Goal: Communication & Community: Answer question/provide support

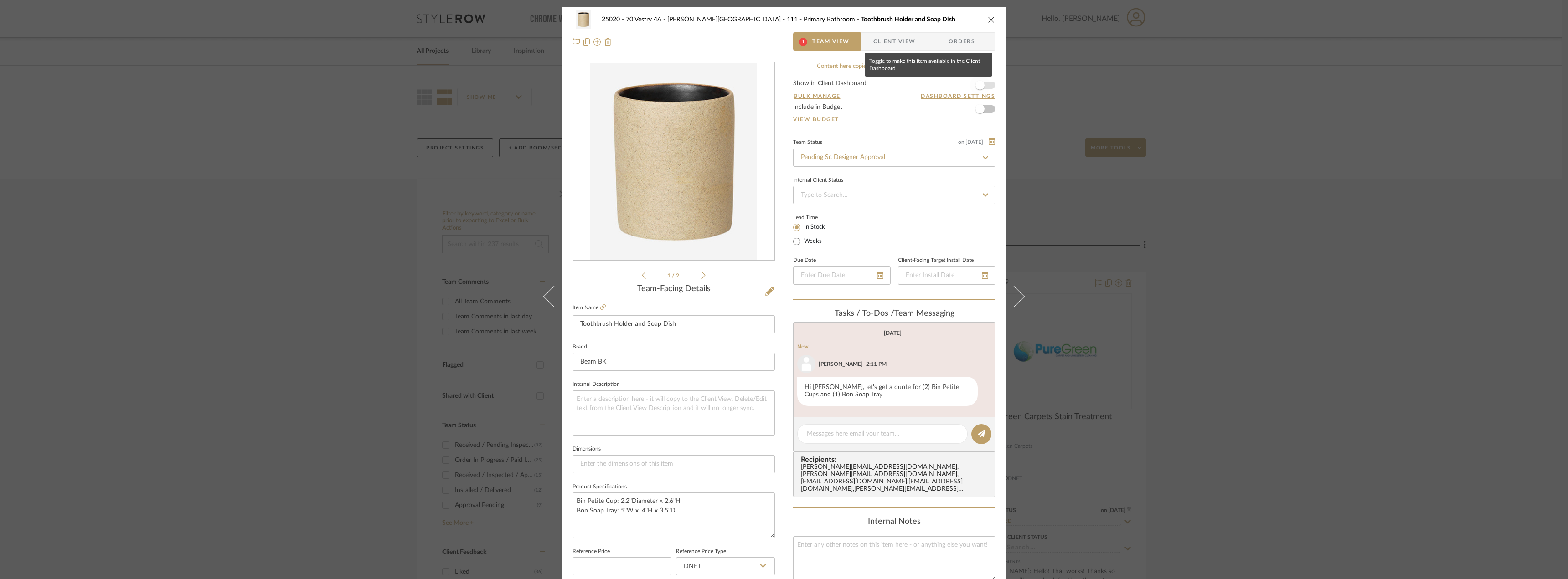
click at [979, 85] on span "button" at bounding box center [980, 85] width 9 height 9
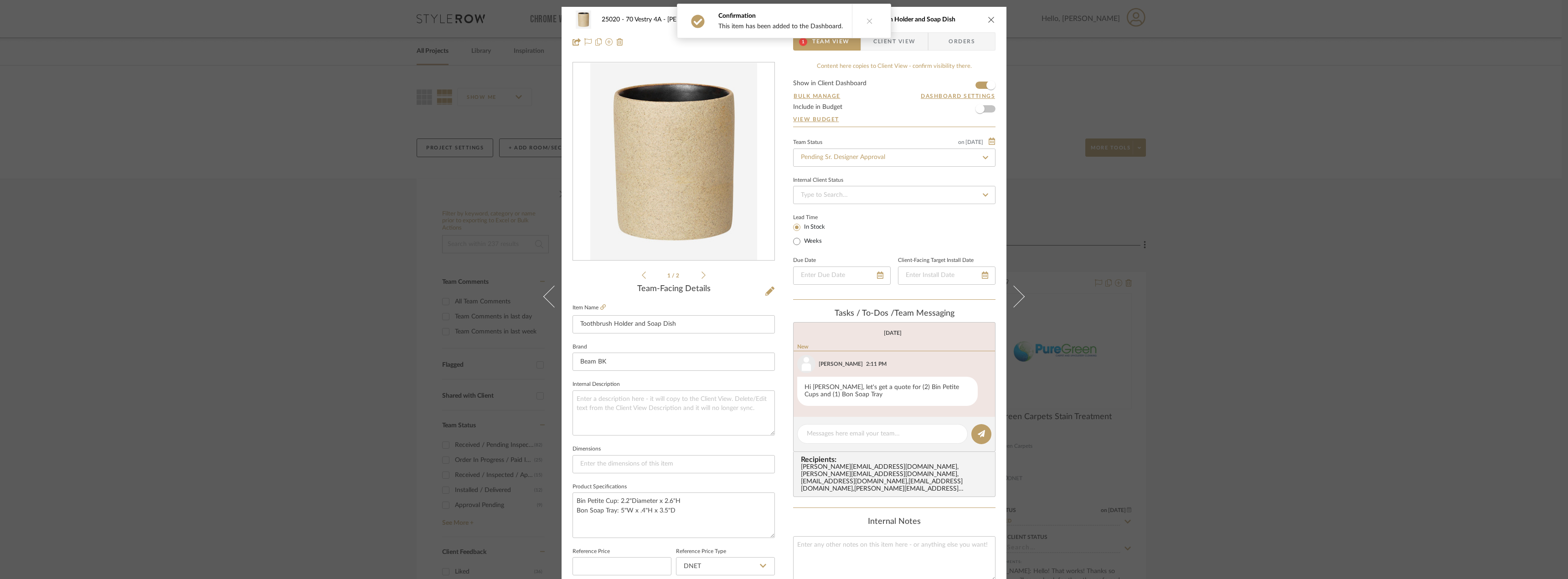
click at [873, 21] on button at bounding box center [870, 21] width 35 height 33
click at [894, 36] on span "Client View" at bounding box center [894, 41] width 42 height 18
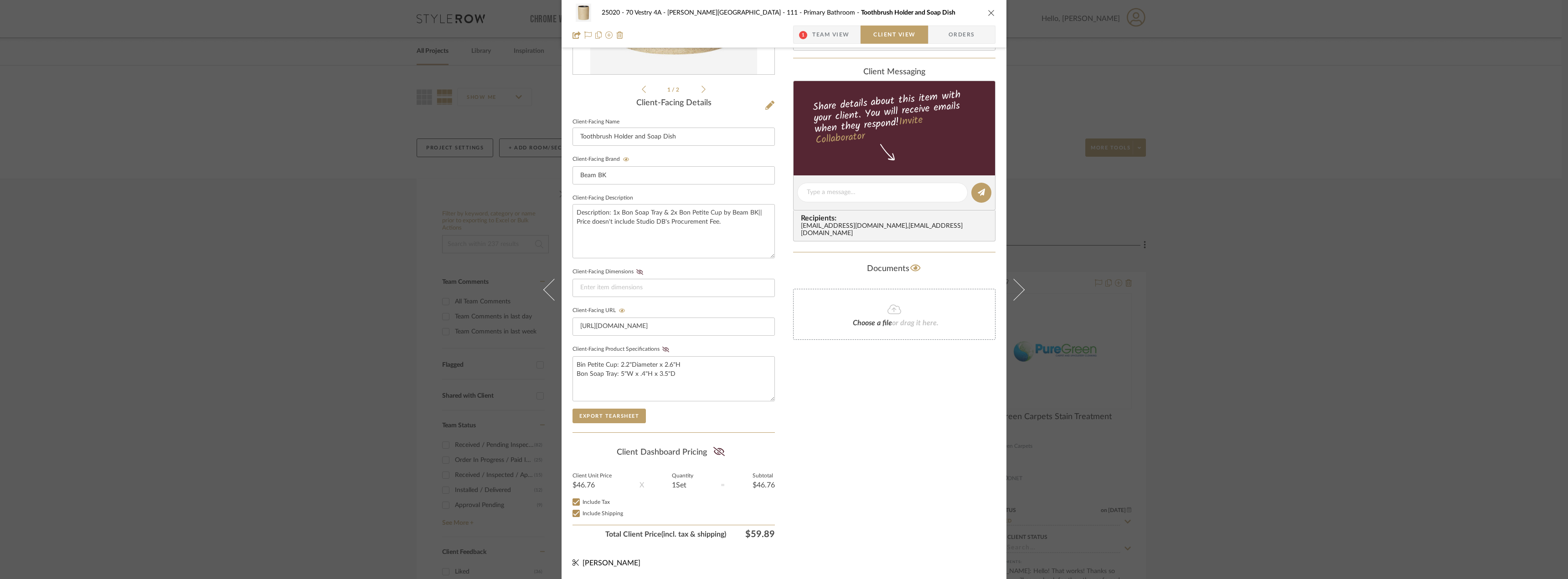
scroll to position [186, 0]
click at [714, 452] on icon at bounding box center [719, 451] width 12 height 9
click at [718, 449] on icon at bounding box center [719, 451] width 10 height 7
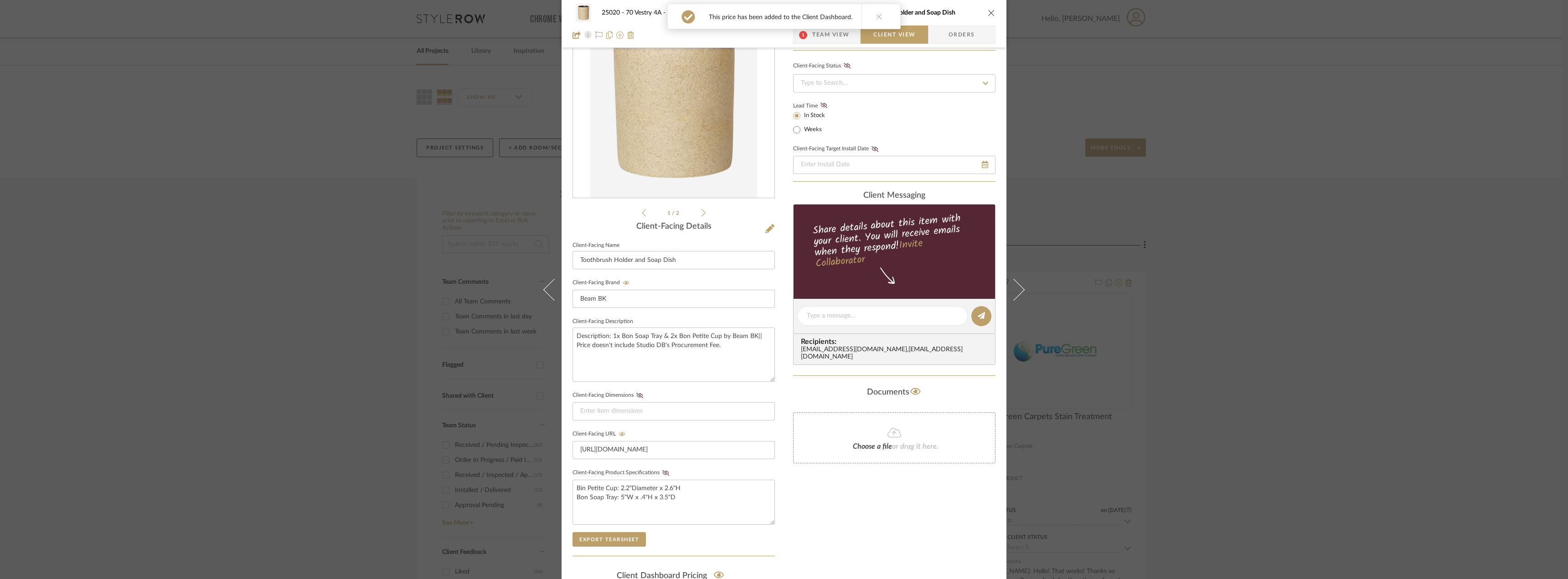
scroll to position [0, 0]
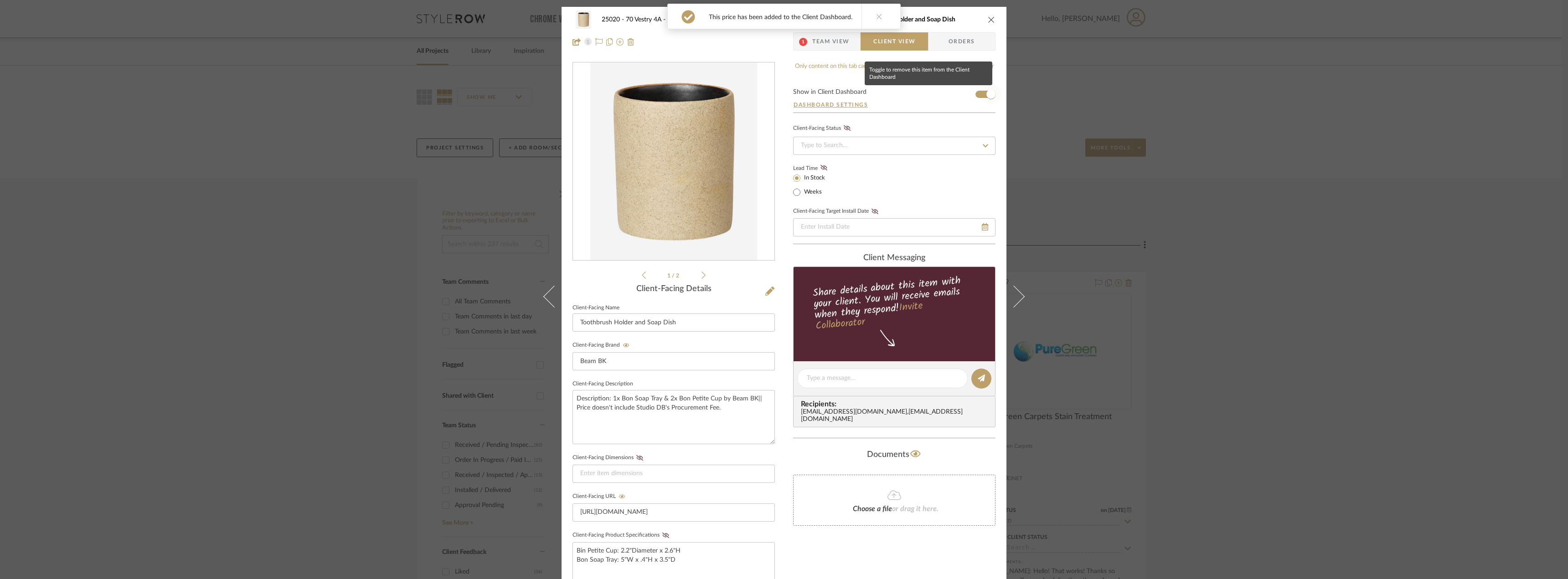
click at [986, 95] on span "button" at bounding box center [990, 94] width 9 height 9
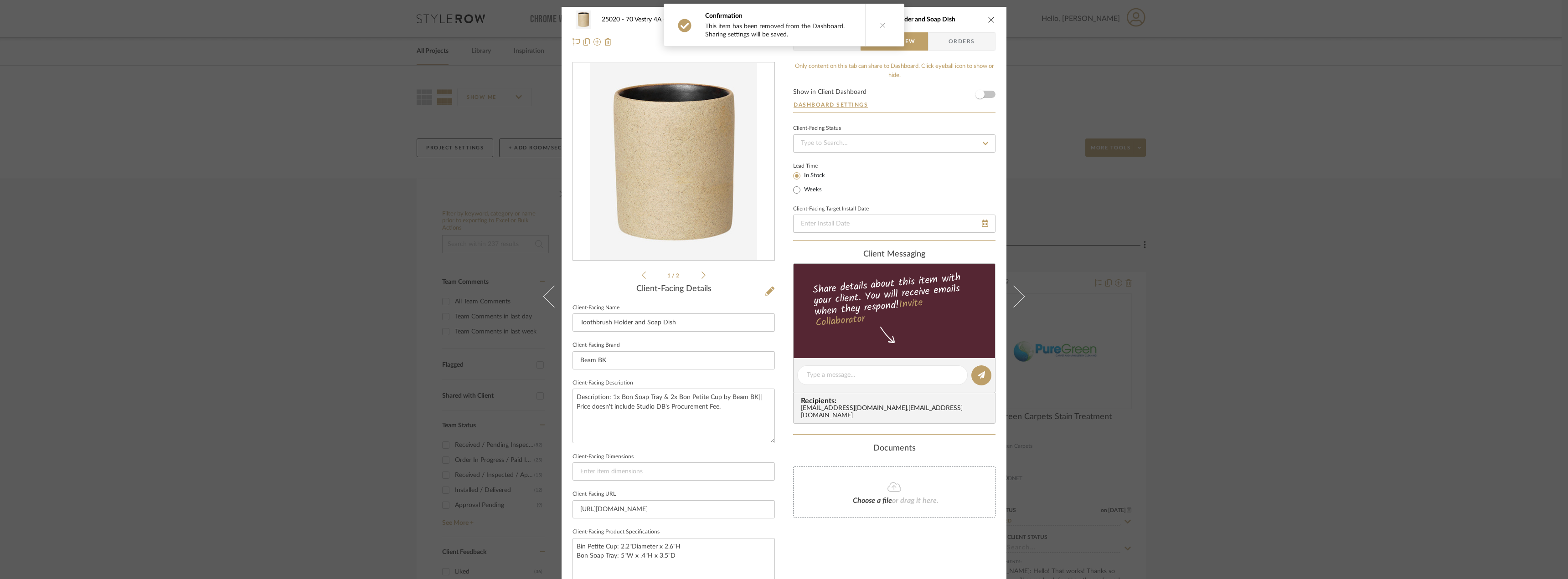
click at [841, 41] on div "Confirmation This item has been removed from the Dashboard. Sharing settings wi…" at bounding box center [785, 25] width 160 height 42
click at [875, 26] on button at bounding box center [883, 25] width 35 height 42
click at [828, 44] on span "Team View" at bounding box center [830, 41] width 37 height 18
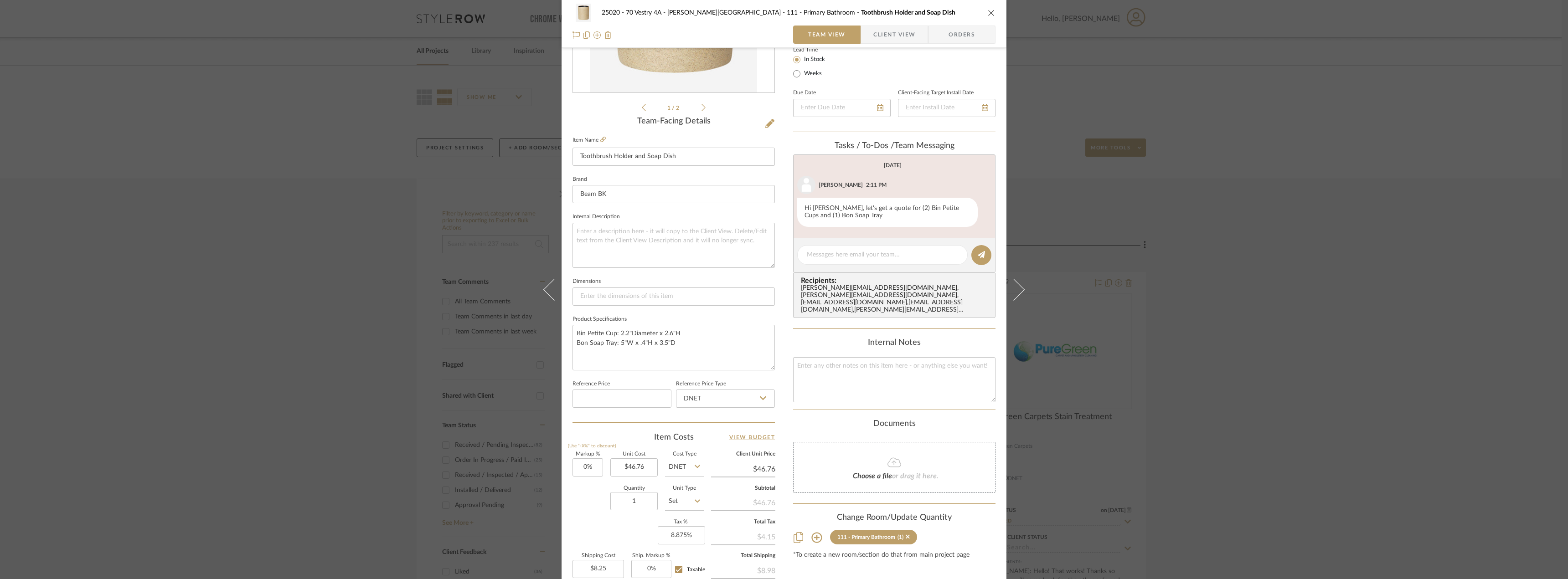
scroll to position [182, 0]
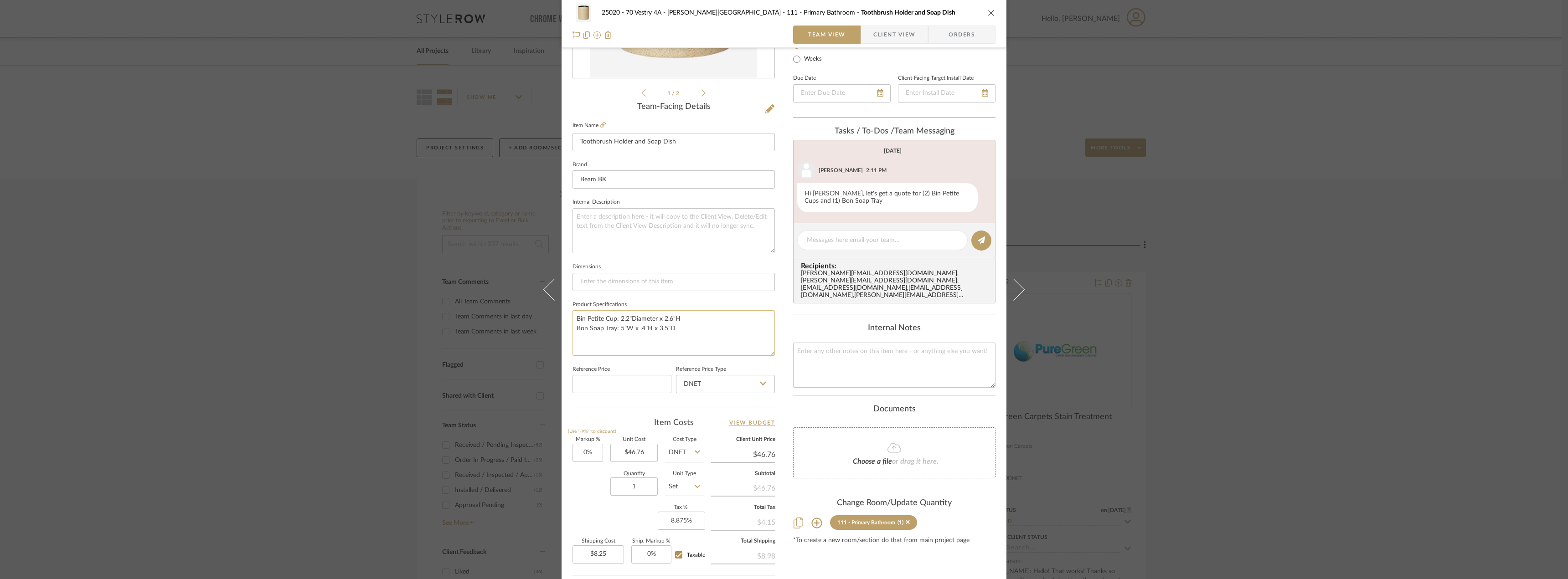
click at [710, 334] on textarea "Bin Petite Cup: 2.2"Diameter x 2.6"H Bon Soap Tray: 5"W x .4"H x 3.5"D" at bounding box center [674, 333] width 202 height 45
click at [896, 36] on span "Client View" at bounding box center [894, 35] width 42 height 18
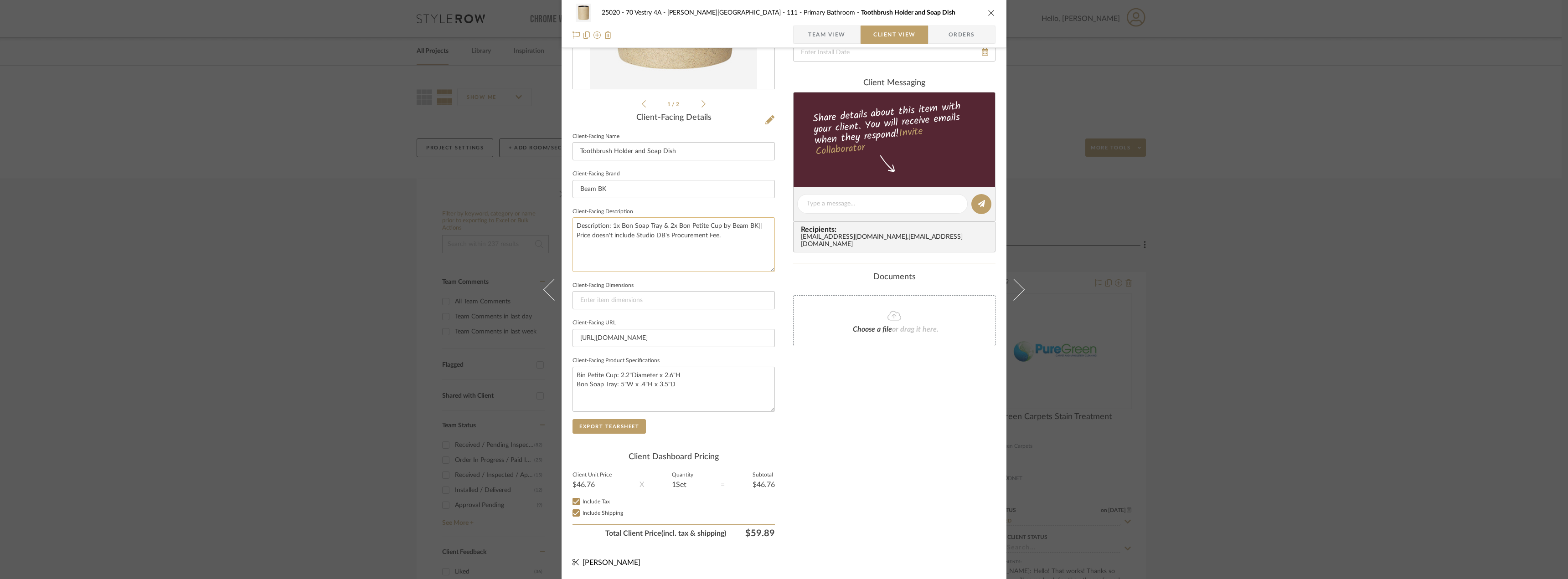
scroll to position [0, 0]
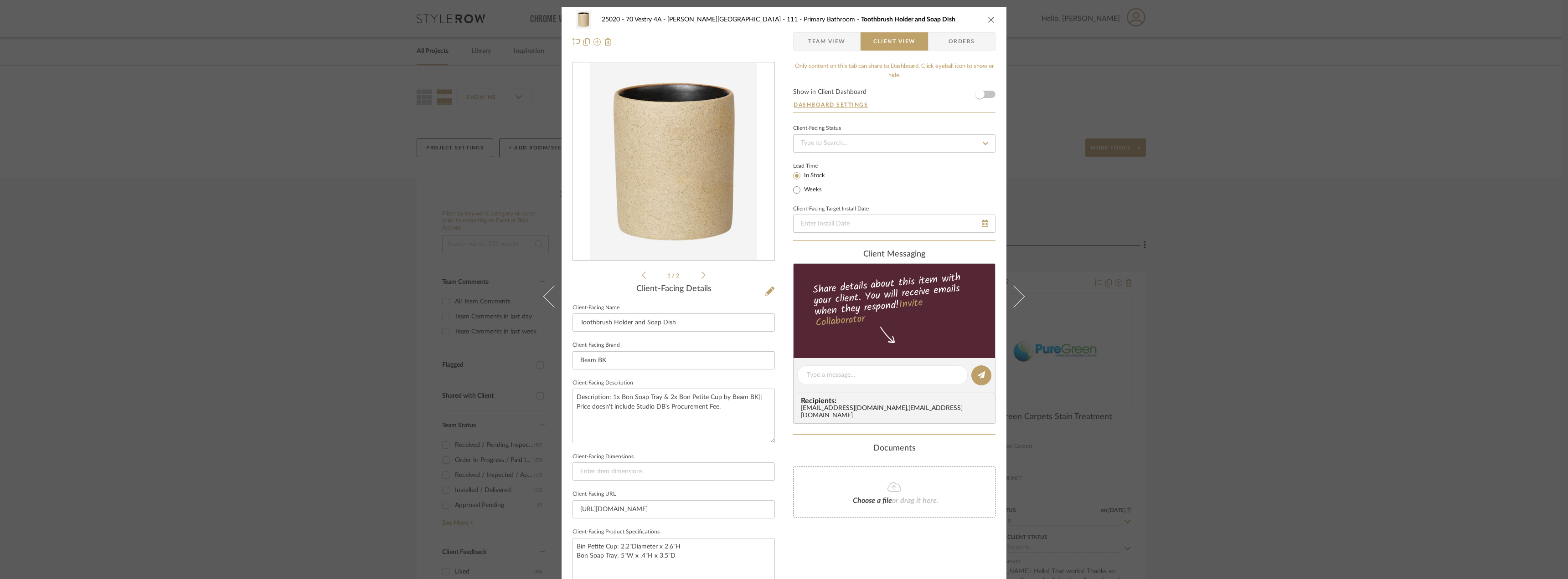
click at [698, 273] on li "1 / 2" at bounding box center [673, 275] width 55 height 11
click at [698, 277] on li "1 / 2" at bounding box center [673, 275] width 55 height 11
click at [698, 276] on li "1 / 2" at bounding box center [673, 275] width 55 height 11
click at [701, 275] on icon at bounding box center [703, 275] width 4 height 8
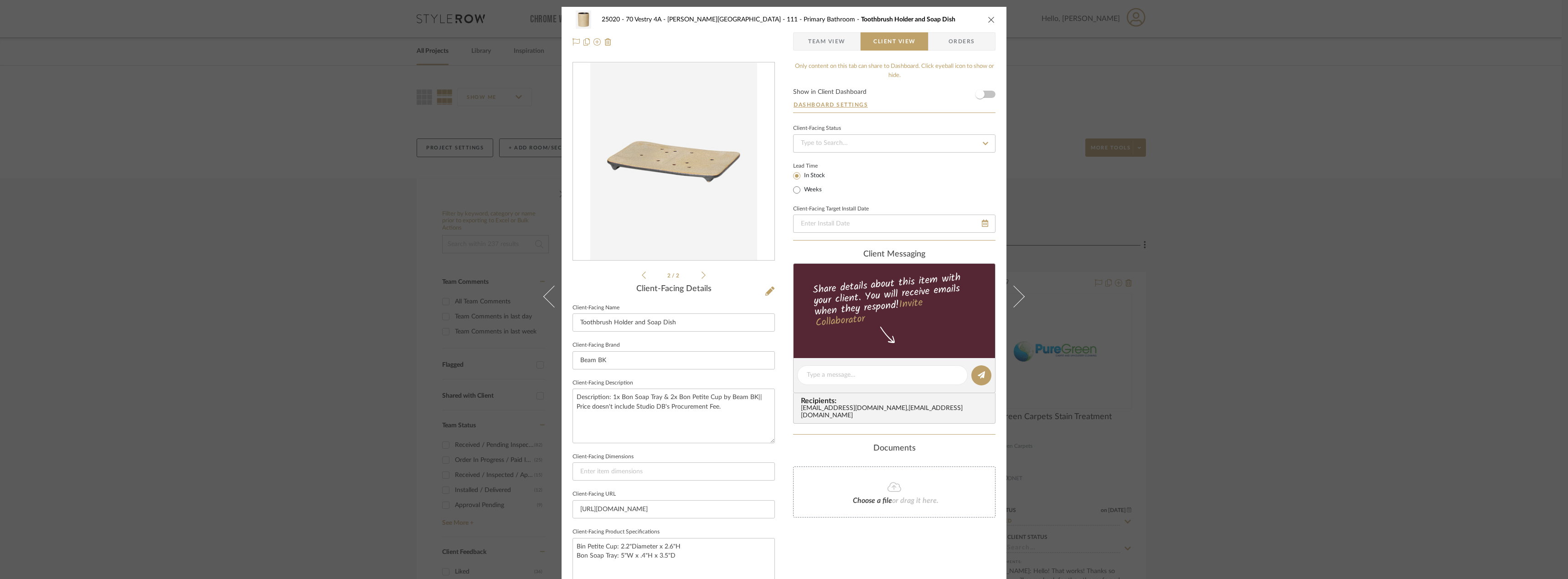
click at [642, 277] on icon at bounding box center [643, 275] width 4 height 8
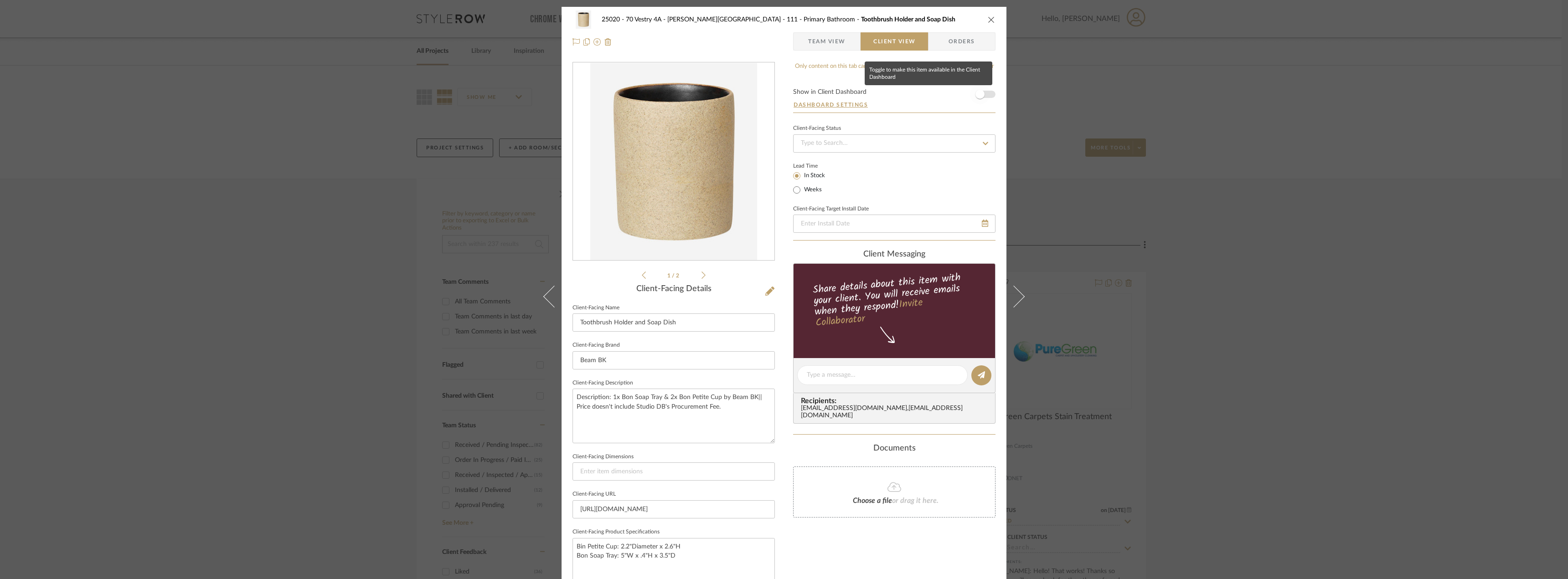
click at [983, 91] on span "button" at bounding box center [980, 94] width 20 height 20
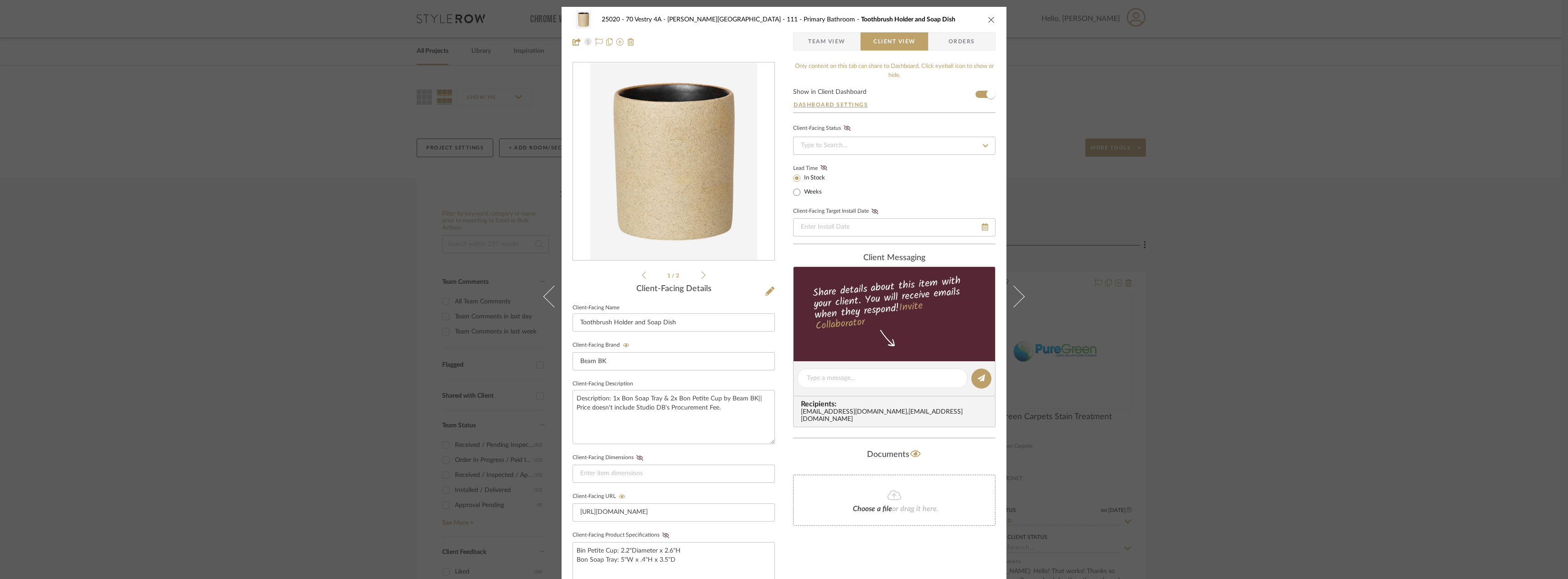
click at [835, 44] on span "Team View" at bounding box center [827, 41] width 37 height 18
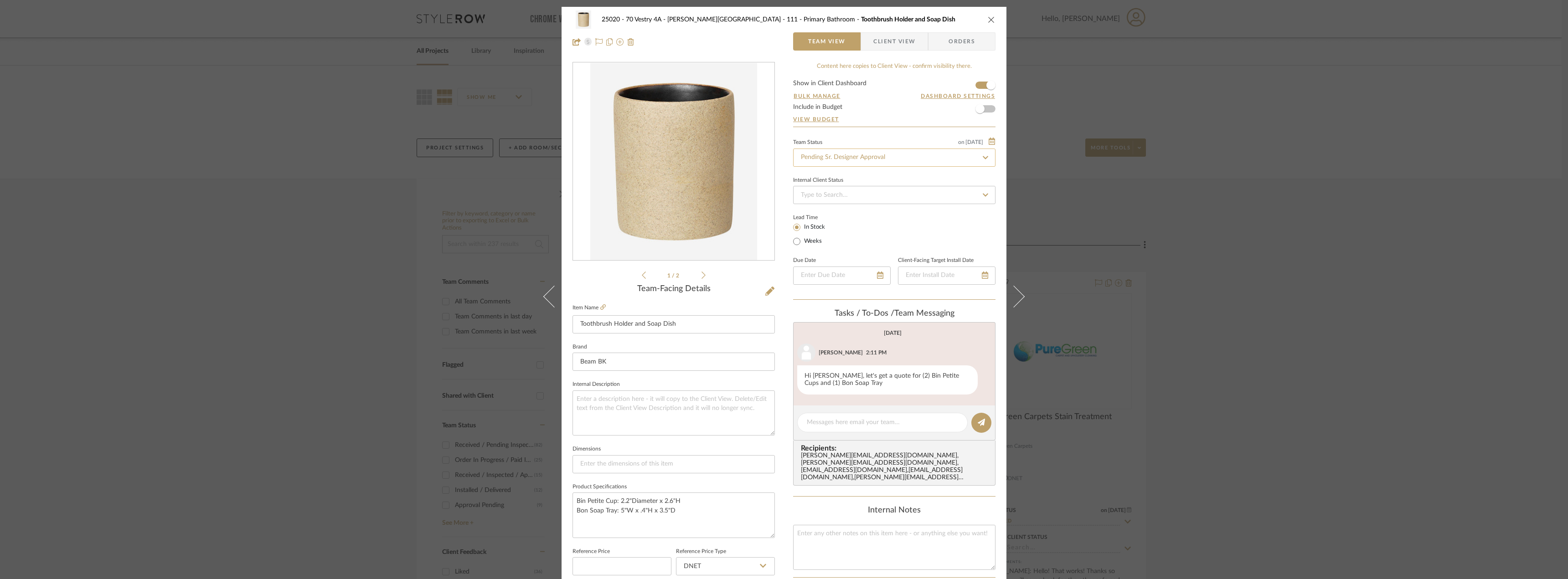
click at [881, 164] on input "Pending Sr. Designer Approval" at bounding box center [894, 158] width 202 height 18
click at [858, 209] on div "Approval Pending" at bounding box center [891, 205] width 201 height 23
type input "Approval Pending"
click at [889, 49] on span "Client View" at bounding box center [894, 41] width 42 height 18
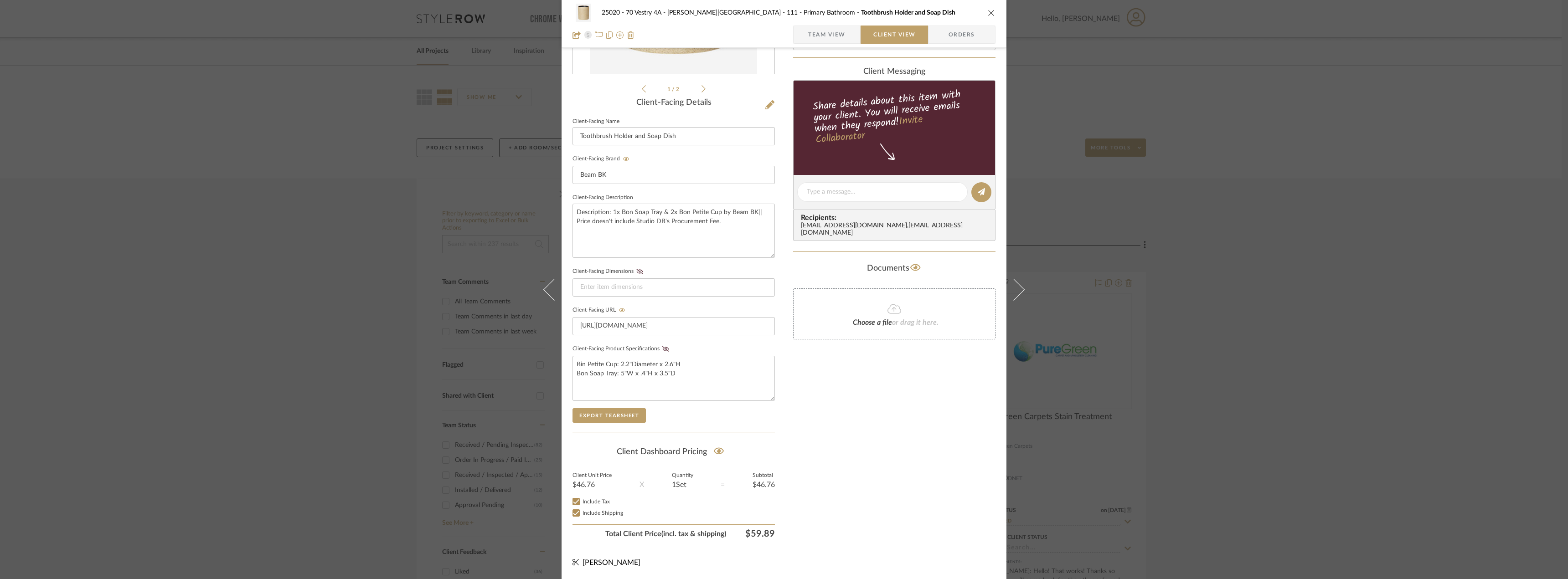
click at [854, 418] on div "Only content on this tab can share to Dashboard. Click eyeball icon to show or …" at bounding box center [894, 209] width 202 height 667
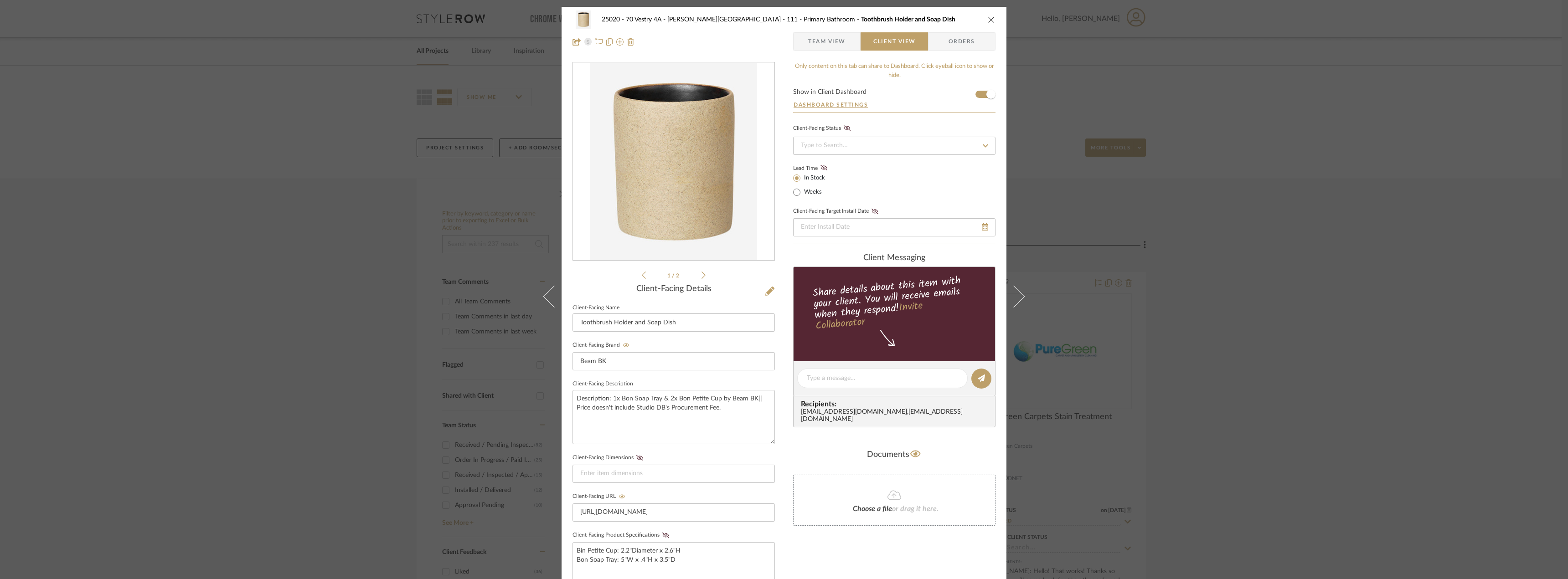
click at [992, 16] on div "25020 - 70 Vestry 4A - Grant-Stanleigh 111 - Primary Bathroom Toothbrush Holder…" at bounding box center [784, 30] width 445 height 48
click at [989, 19] on icon "close" at bounding box center [992, 19] width 7 height 7
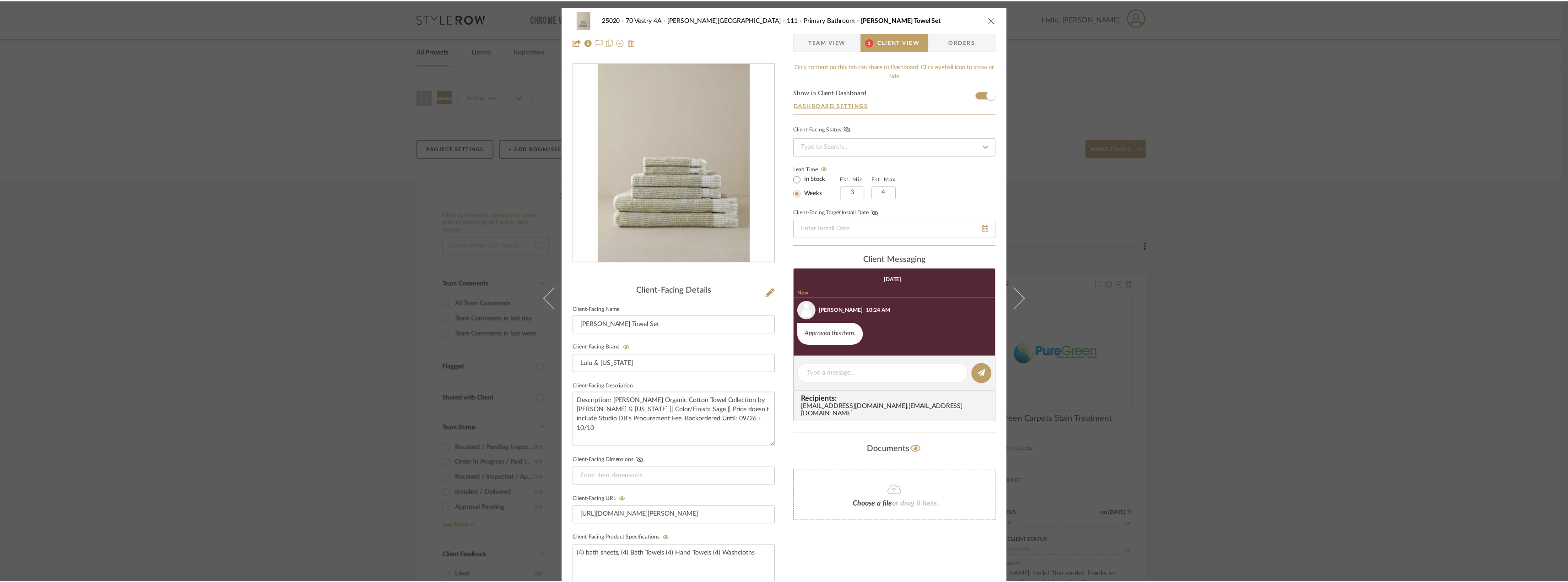
scroll to position [13, 0]
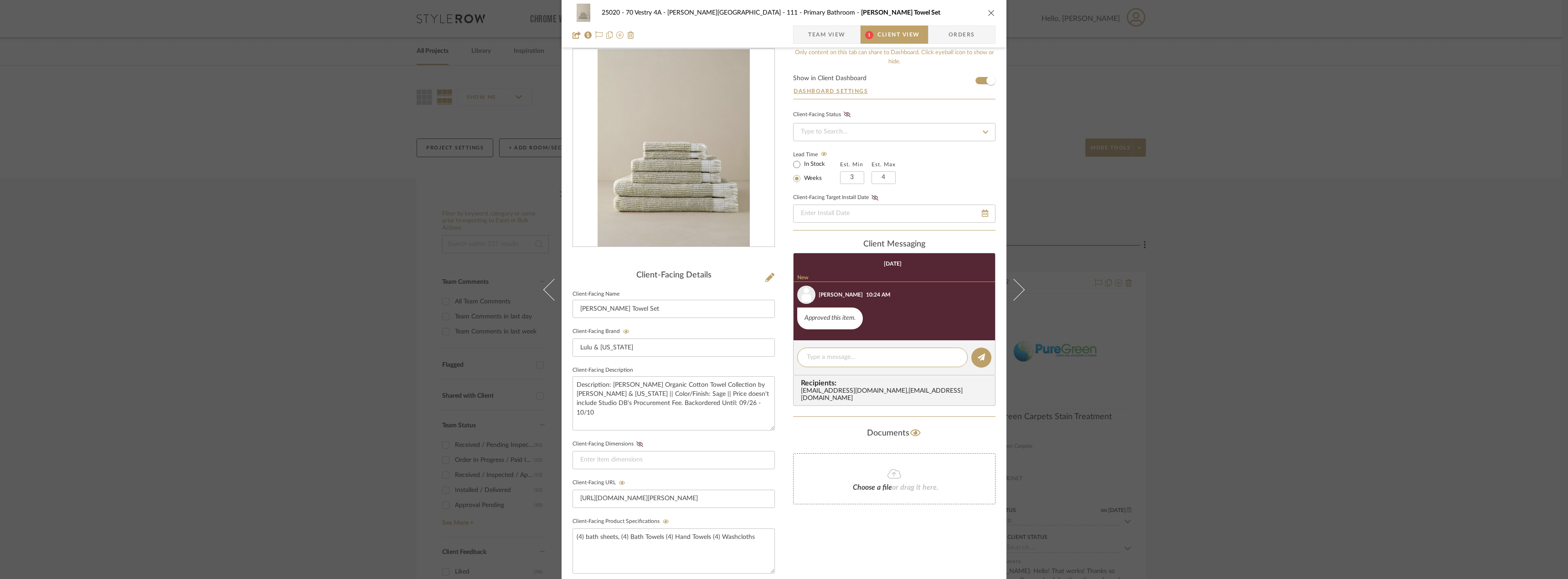
click at [844, 44] on div "25020 - 70 Vestry 4A - Grant-Stanleigh 111 - Primary Bathroom Lupita Towel Set …" at bounding box center [784, 24] width 445 height 48
click at [841, 38] on span "Team View" at bounding box center [827, 35] width 37 height 18
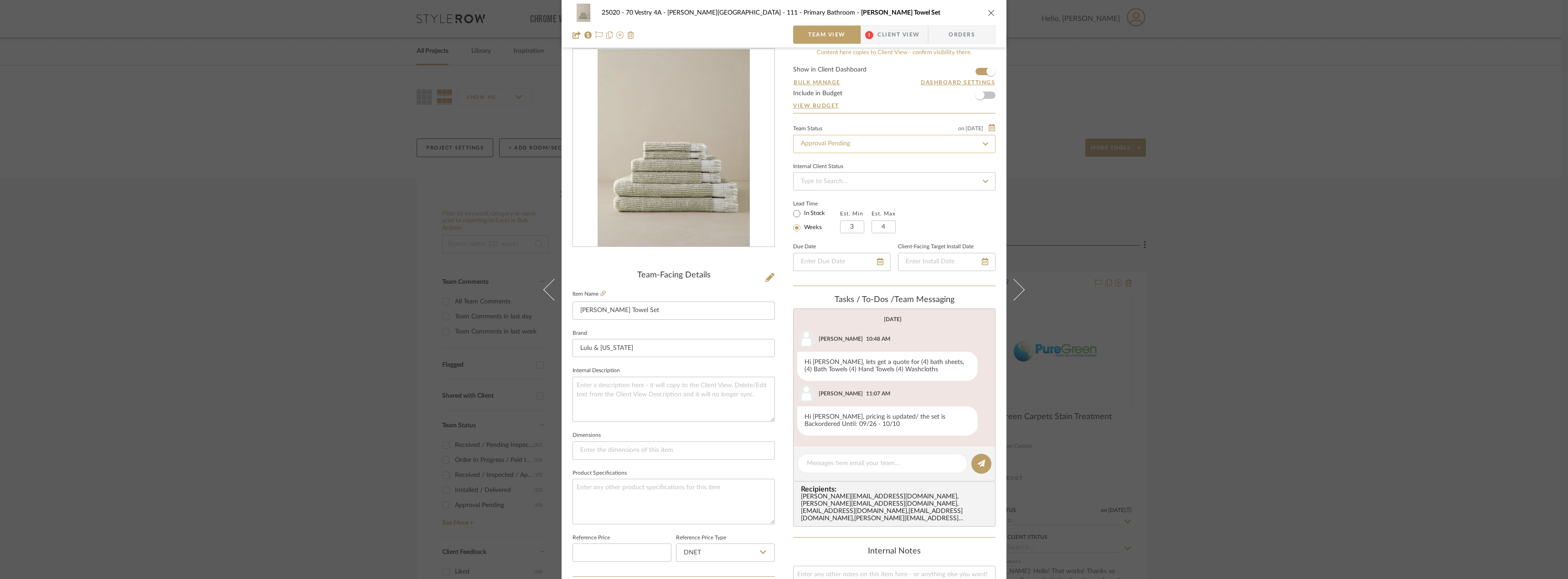
click at [845, 142] on input "Approval Pending" at bounding box center [894, 144] width 202 height 18
type input "need"
click at [881, 242] on div "Need to Order - Client Payment Received" at bounding box center [891, 238] width 201 height 23
type input "9/17/2025"
type input "Need to Order - Client Payment Received"
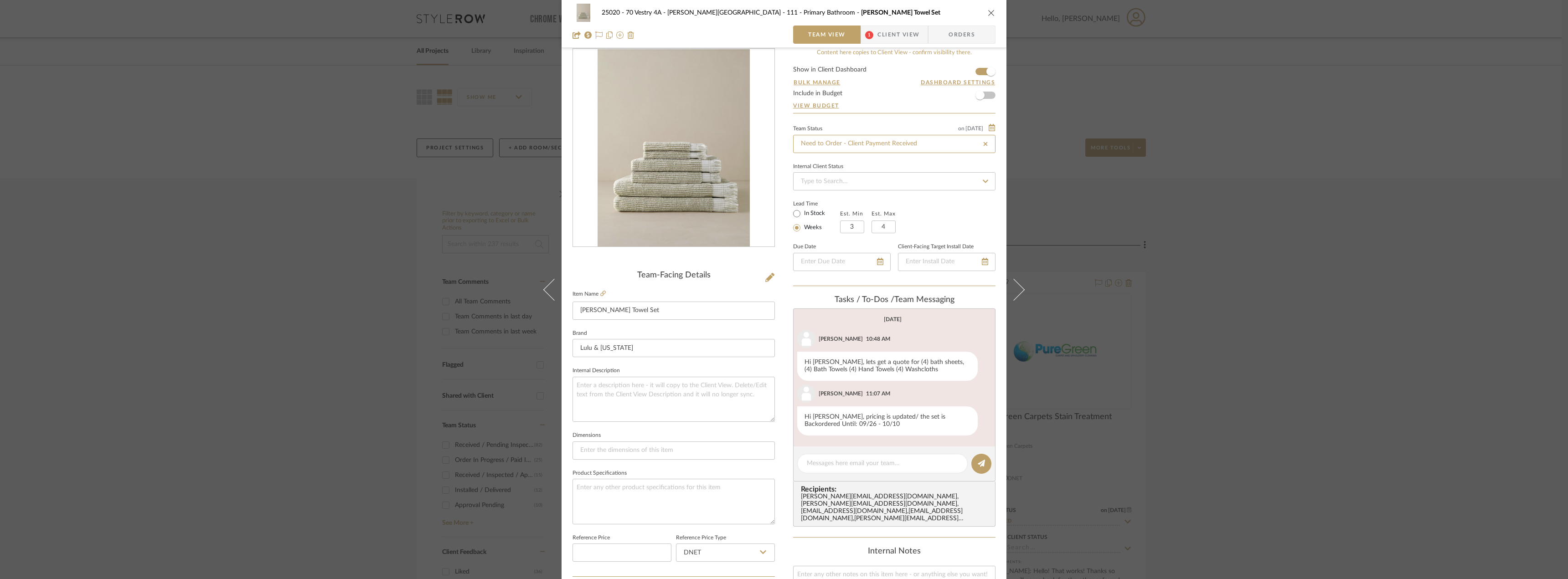
type input "9/17/2025"
type input "Need to Order - Client Payment Received"
click at [1221, 235] on div "25020 - 70 Vestry 4A - Grant-Stanleigh 111 - Primary Bathroom Lupita Towel Set …" at bounding box center [784, 290] width 1568 height 579
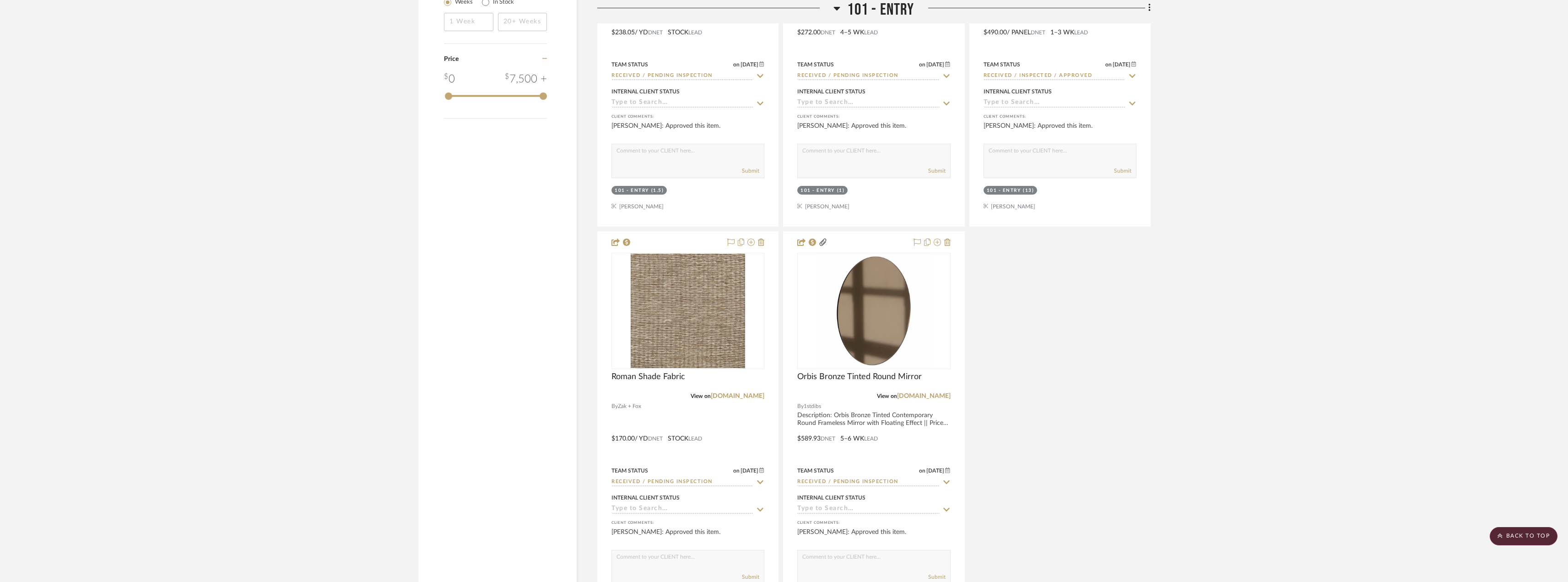
scroll to position [1923, 0]
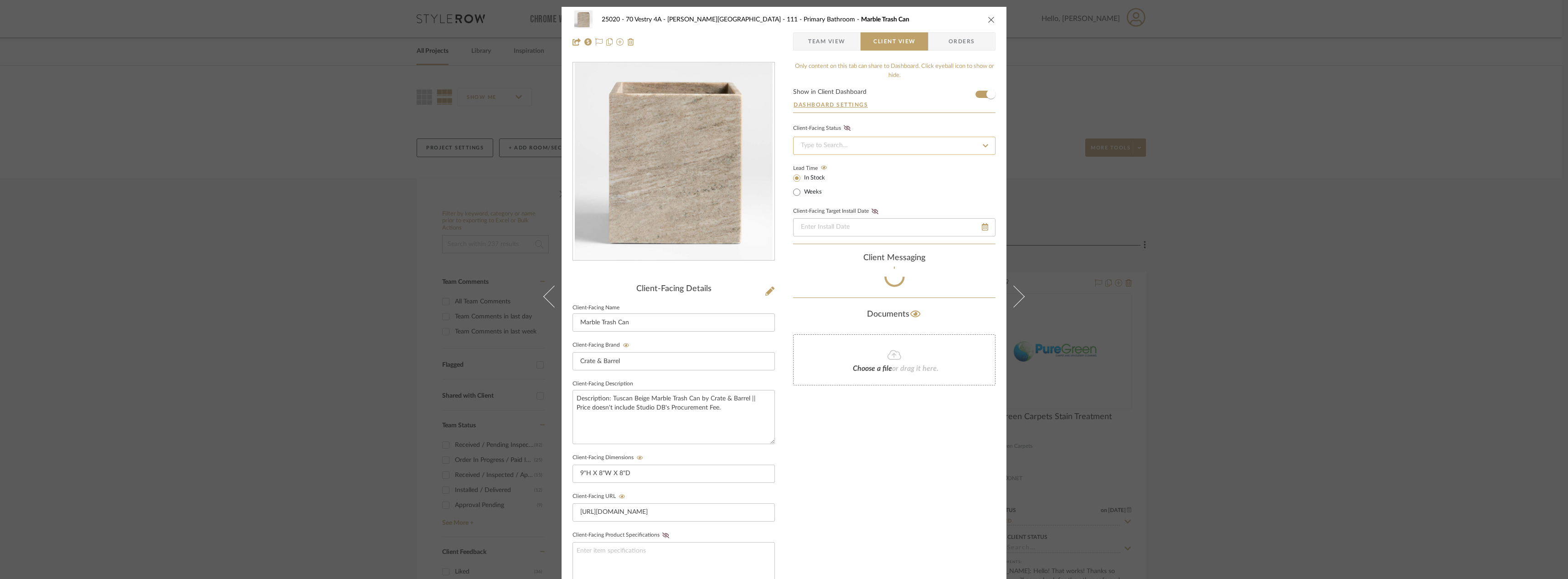
scroll to position [18, 0]
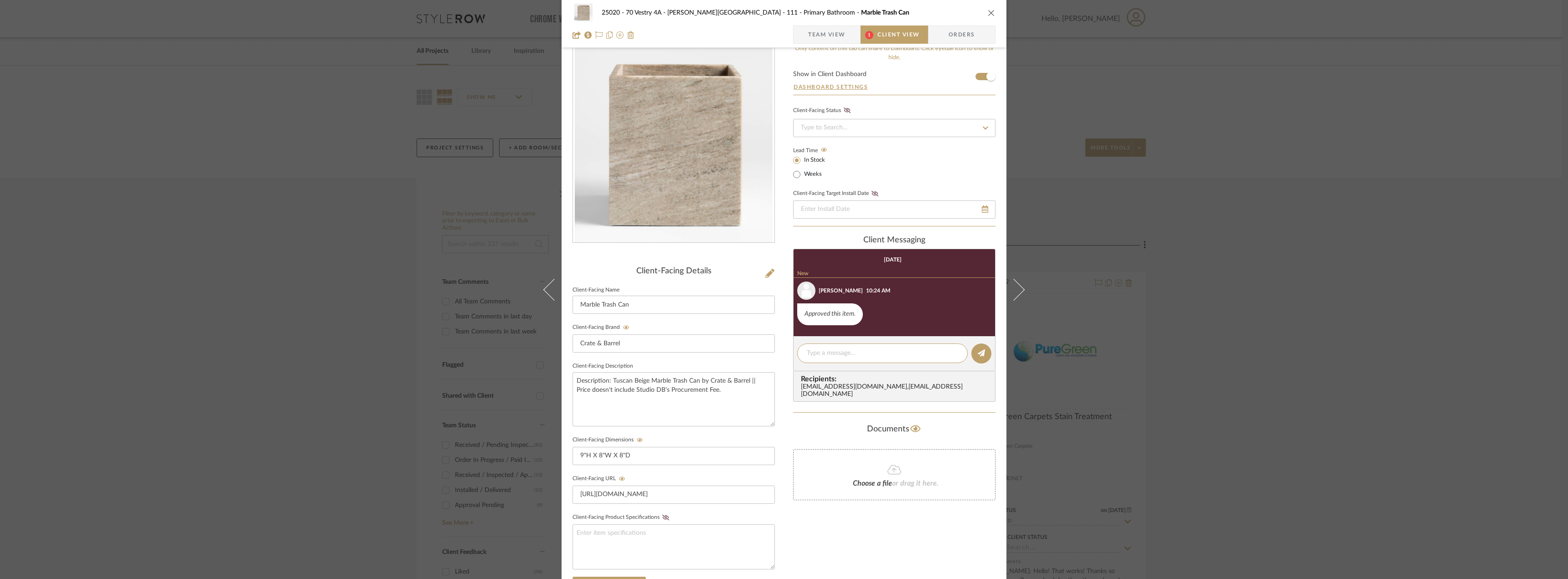
click at [819, 38] on span "Team View" at bounding box center [827, 35] width 37 height 18
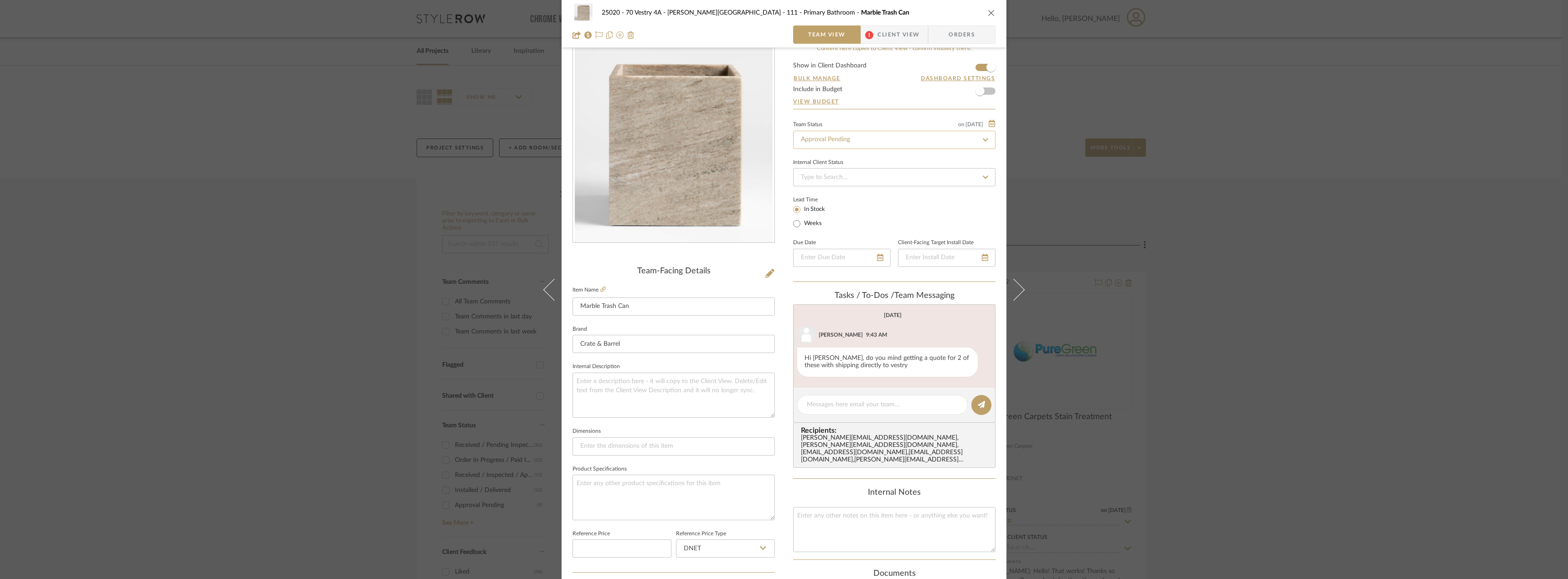
click at [839, 145] on input "Approval Pending" at bounding box center [894, 140] width 202 height 18
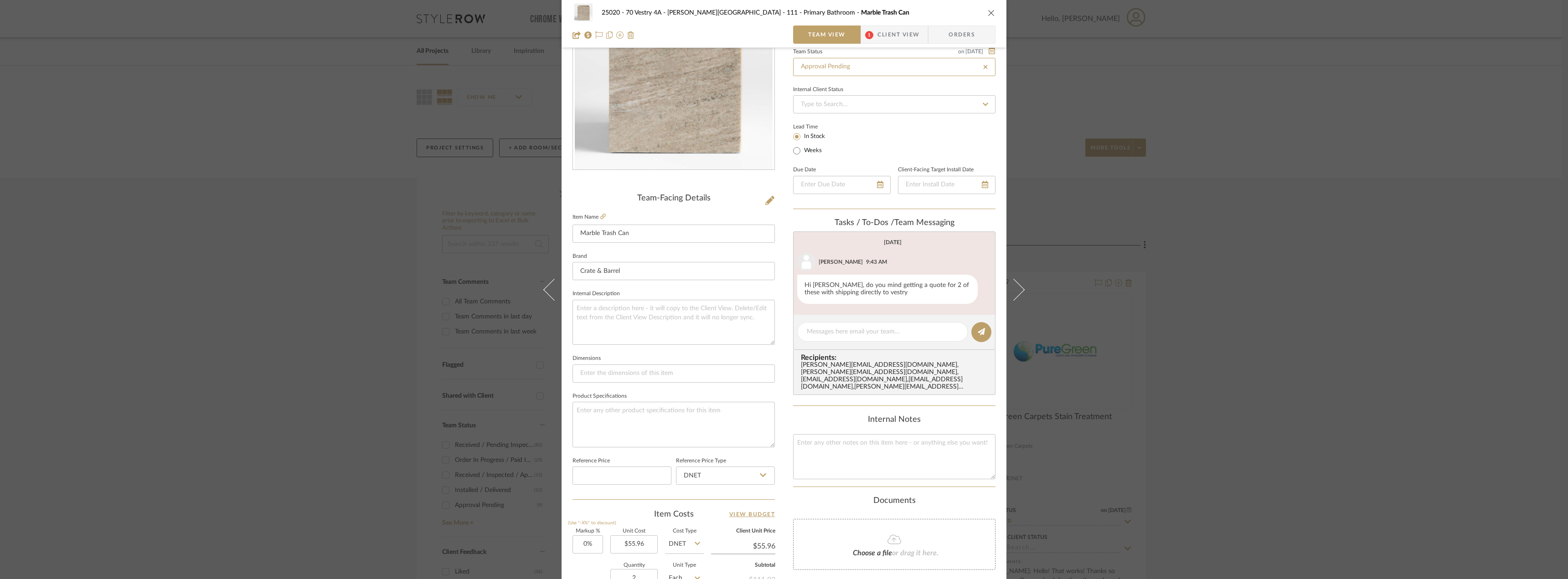
scroll to position [0, 0]
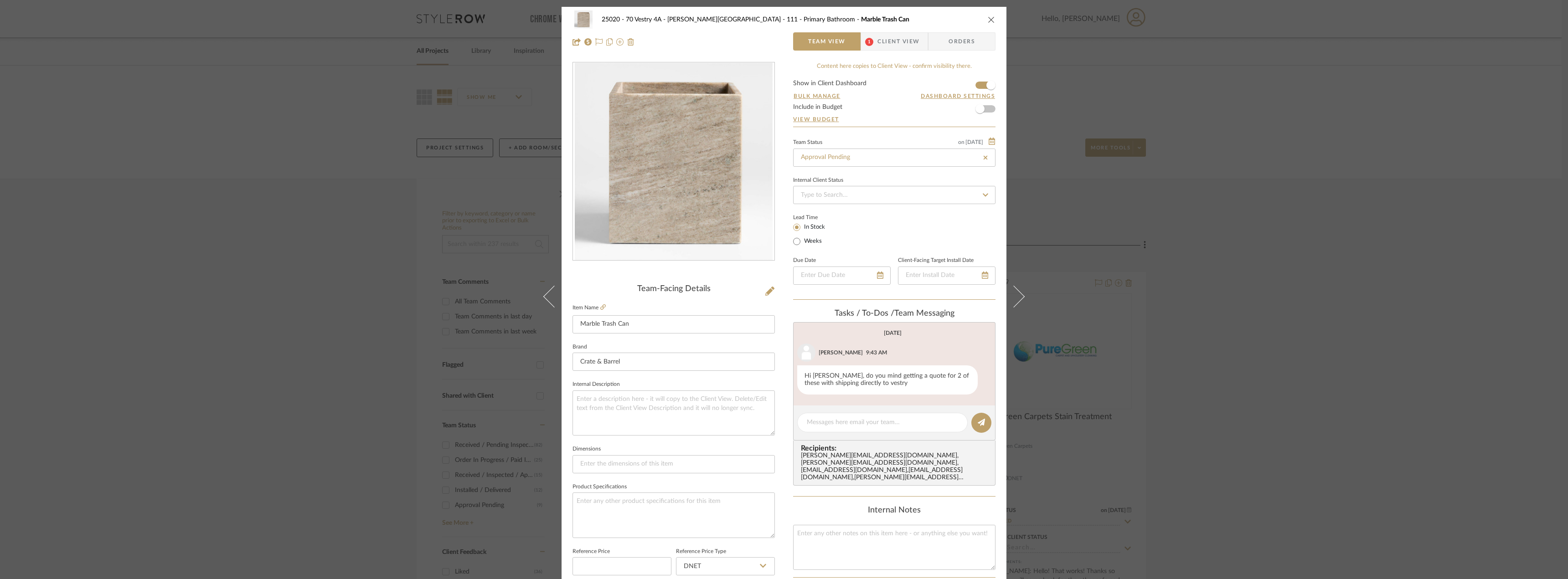
click at [884, 38] on span "Client View" at bounding box center [898, 41] width 42 height 18
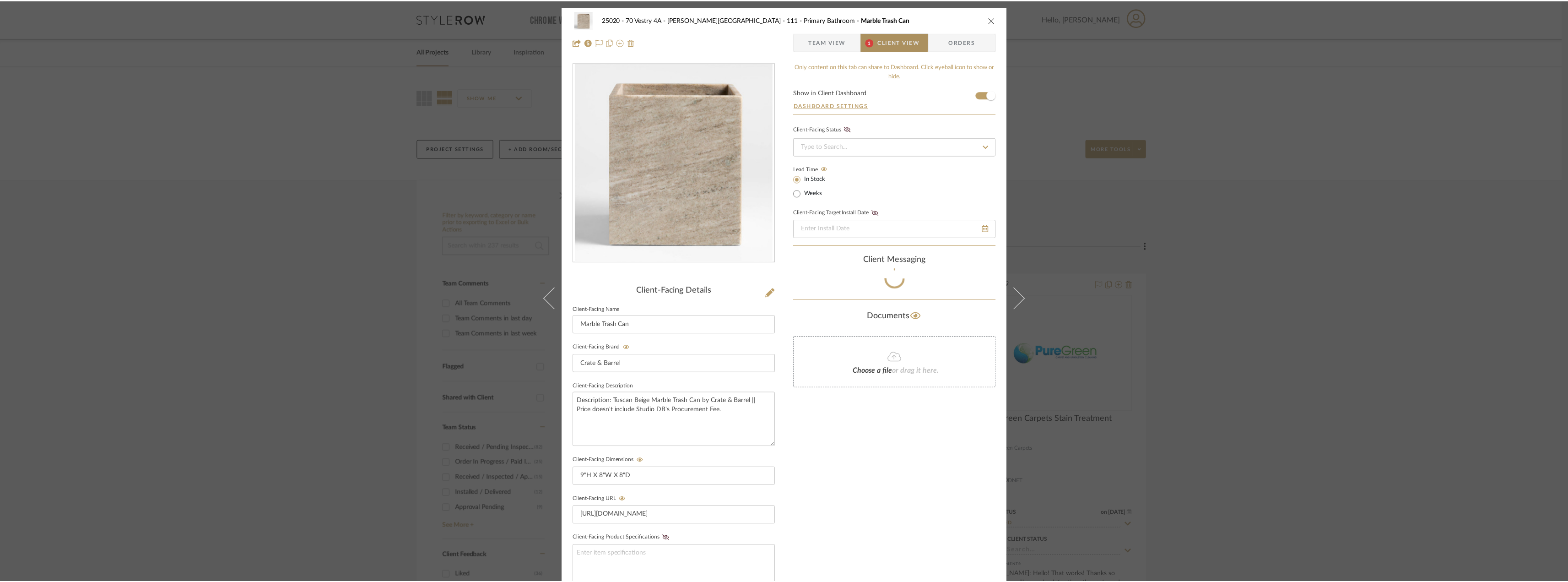
scroll to position [20, 0]
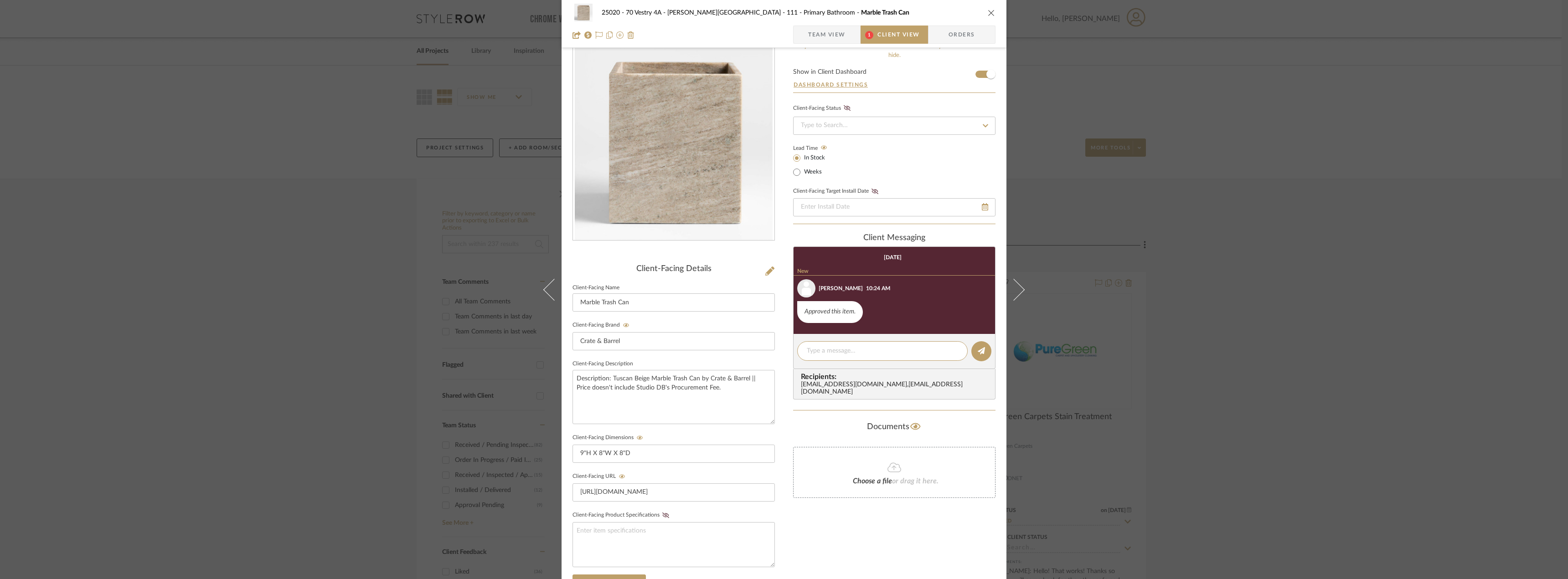
click at [839, 41] on span "Team View" at bounding box center [827, 35] width 37 height 18
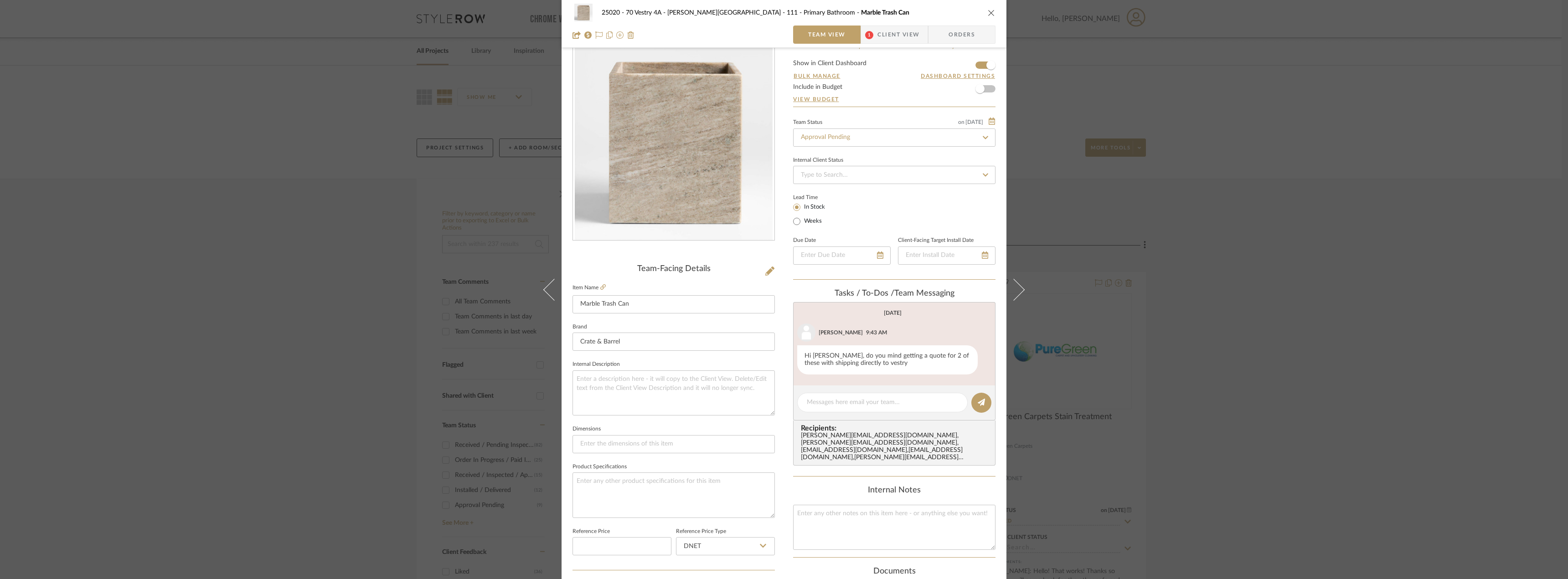
click at [992, 9] on button "close" at bounding box center [991, 12] width 8 height 8
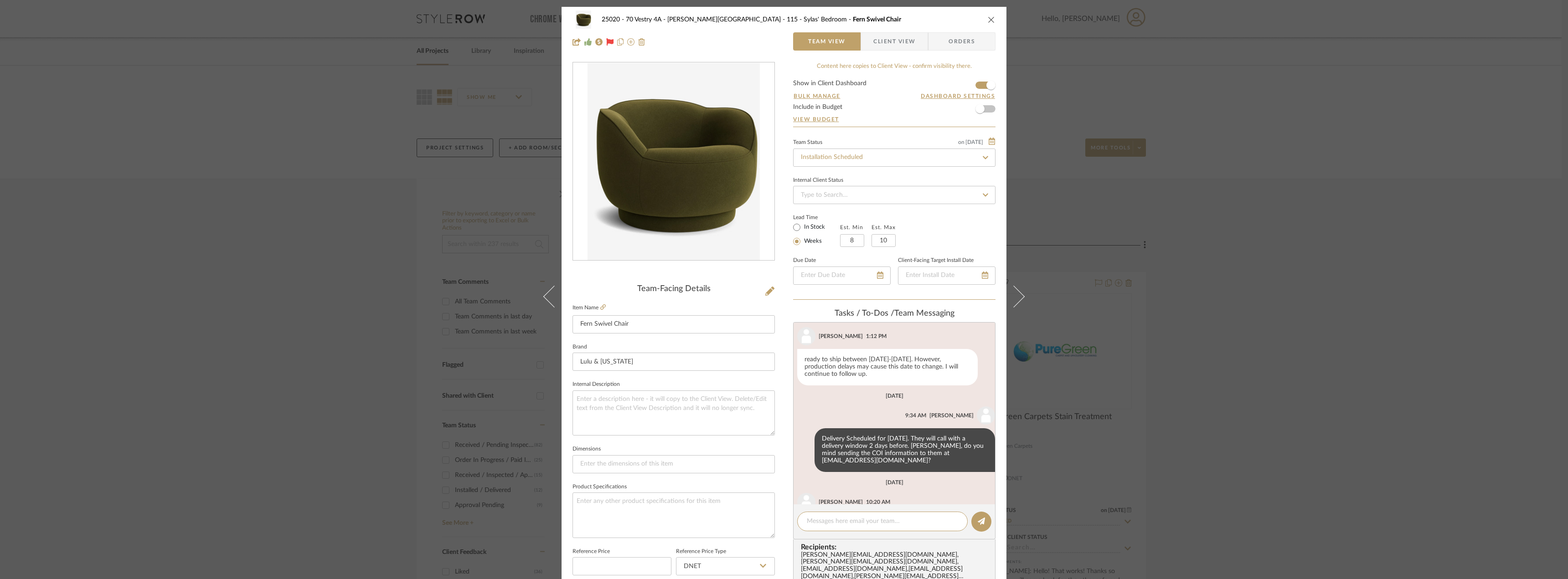
scroll to position [325, 0]
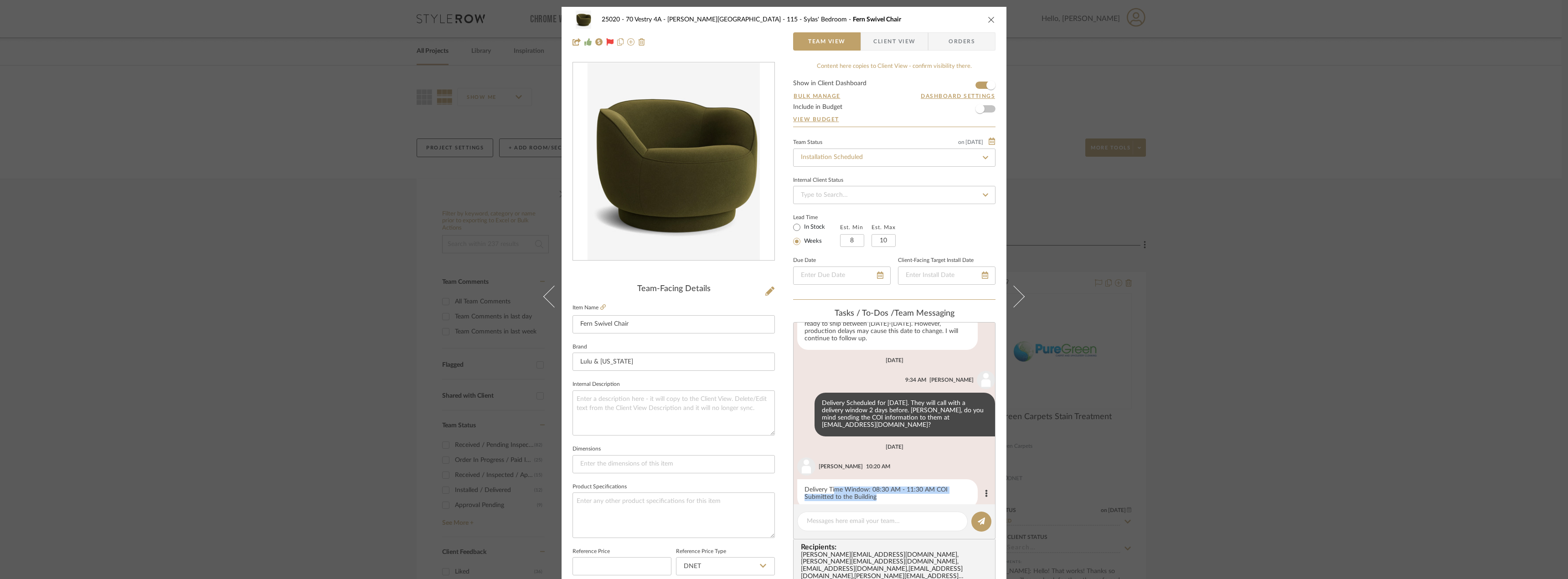
drag, startPoint x: 881, startPoint y: 483, endPoint x: 832, endPoint y: 478, distance: 49.3
click at [832, 479] on div "Delivery Time Window: 08:30 AM - 11:30 AM COI Submitted to the Building" at bounding box center [887, 494] width 181 height 29
click at [871, 479] on div "Delivery Time Window: 08:30 AM - 11:30 AM COI Submitted to the Building" at bounding box center [887, 494] width 181 height 29
click at [933, 479] on div "Delivery Time Window: 08:30 AM - 11:30 AM COI Submitted to the Building" at bounding box center [887, 494] width 181 height 29
click at [923, 479] on div "Delivery Time Window: 08:30 AM - 11:30 AM COI Submitted to the Building" at bounding box center [887, 494] width 181 height 29
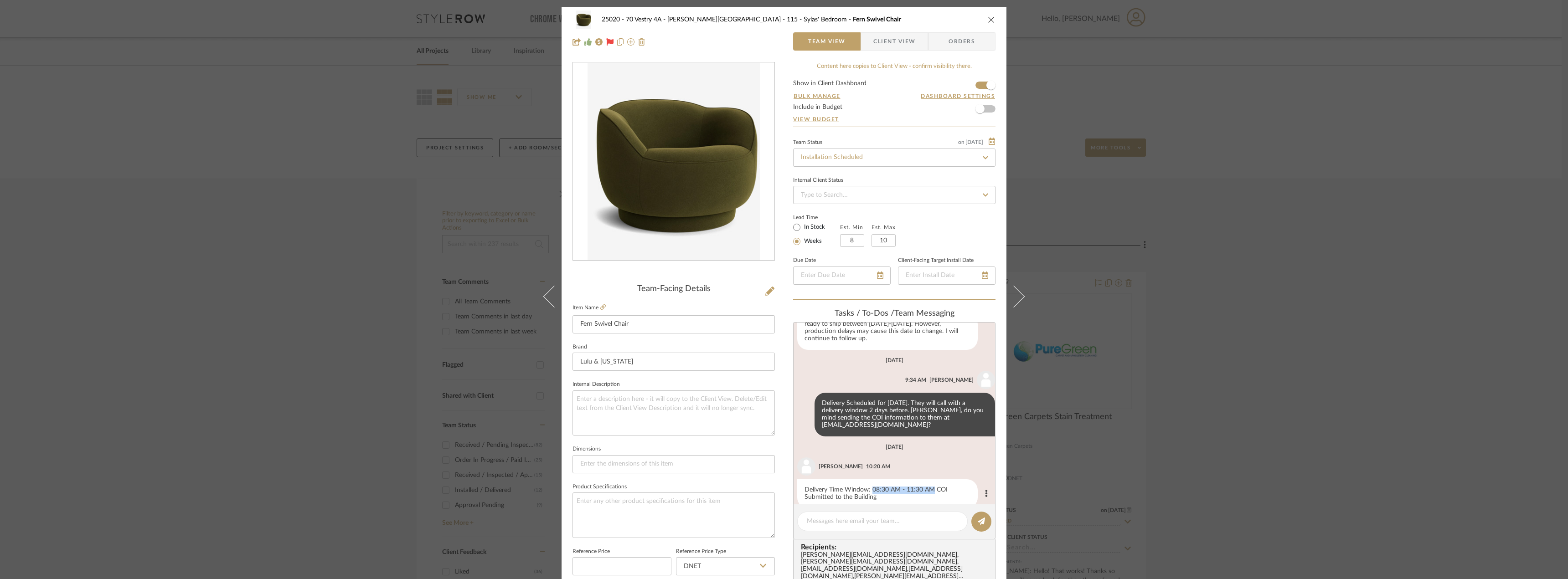
drag, startPoint x: 928, startPoint y: 474, endPoint x: 870, endPoint y: 476, distance: 58.0
click at [870, 479] on div "Delivery Time Window: 08:30 AM - 11:30 AM COI Submitted to the Building" at bounding box center [887, 494] width 181 height 29
copy div "08:30 AM - 11:30 AM"
click at [865, 44] on span "button" at bounding box center [867, 41] width 12 height 18
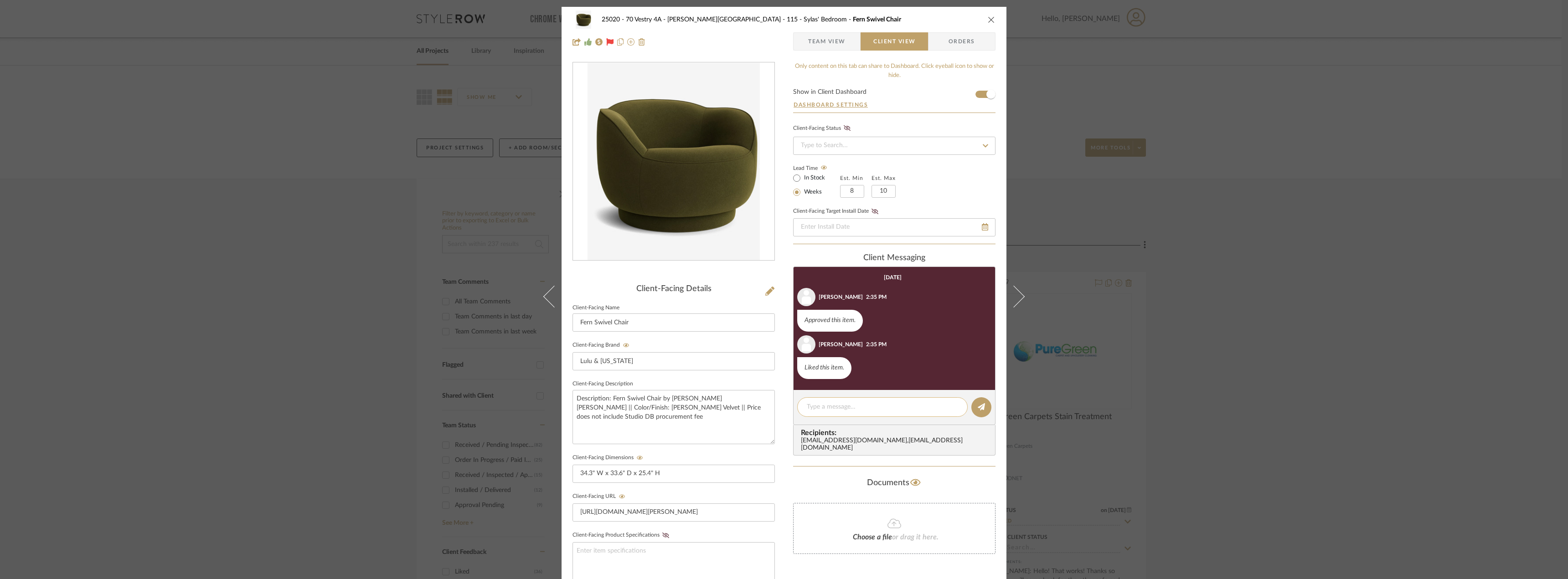
click at [825, 414] on div at bounding box center [883, 407] width 170 height 19
click at [823, 407] on textarea at bounding box center [882, 407] width 152 height 10
paste textarea "08:30 AM - 11:30 AM"
click at [834, 414] on textarea "Hi [PERSON_NAME], this chair will be delivered tomorroe 9/18 between 08:30 AM -…" at bounding box center [882, 411] width 152 height 19
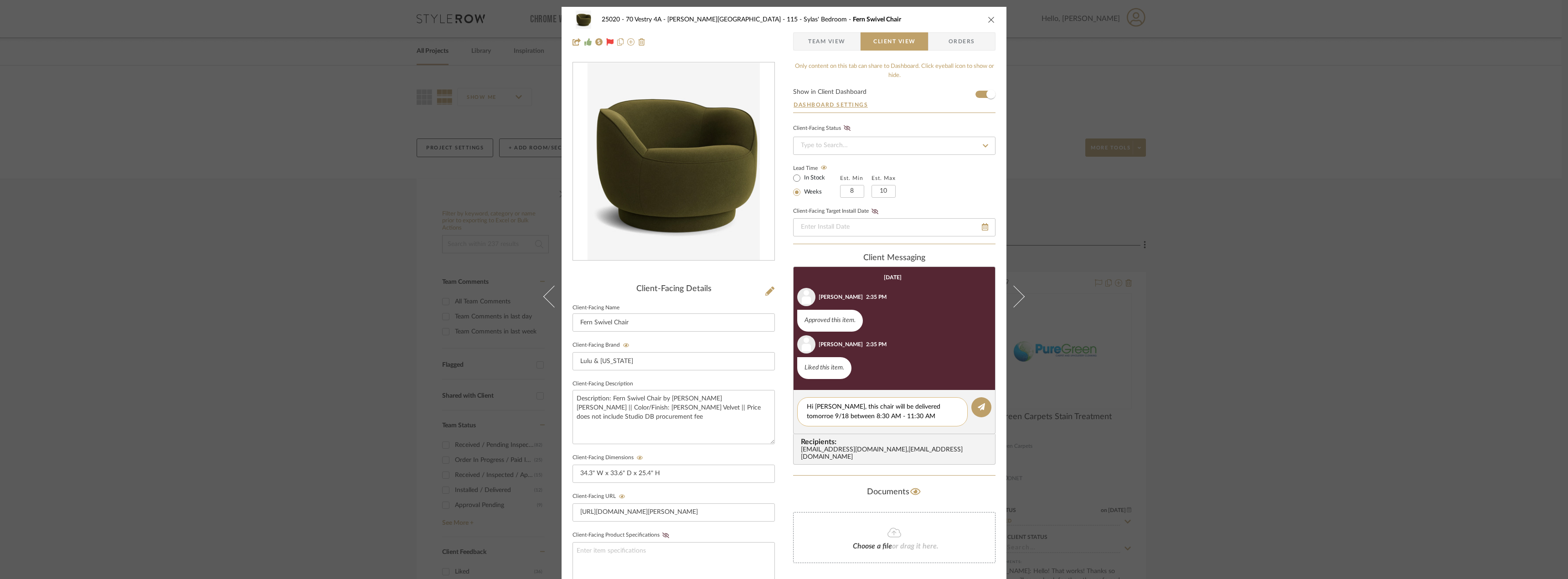
click at [861, 416] on textarea "Hi [PERSON_NAME], this chair will be delivered tomorroe 9/18 between 8:30 AM - …" at bounding box center [882, 411] width 152 height 19
click at [919, 419] on textarea "Hi [PERSON_NAME], this chair will be delivered tomorroe 9/18 between 8:30 AM an…" at bounding box center [882, 411] width 152 height 19
click at [918, 405] on textarea "Hi [PERSON_NAME], this chair will be delivered tomorroe 9/18 between 8:30 AM an…" at bounding box center [882, 416] width 152 height 29
type textarea "Hi [PERSON_NAME], this chair will be delivered [DATE] between 8:30 AM and 11:30…"
click at [976, 403] on button at bounding box center [981, 407] width 20 height 20
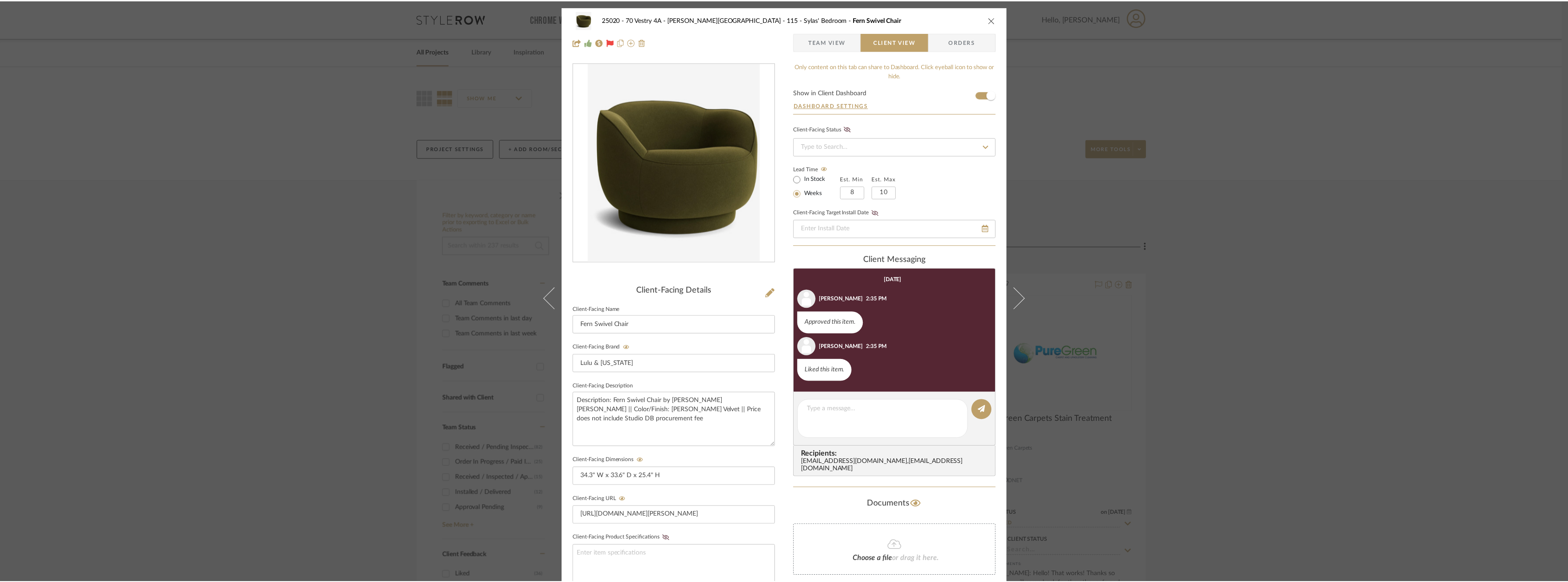
scroll to position [21, 0]
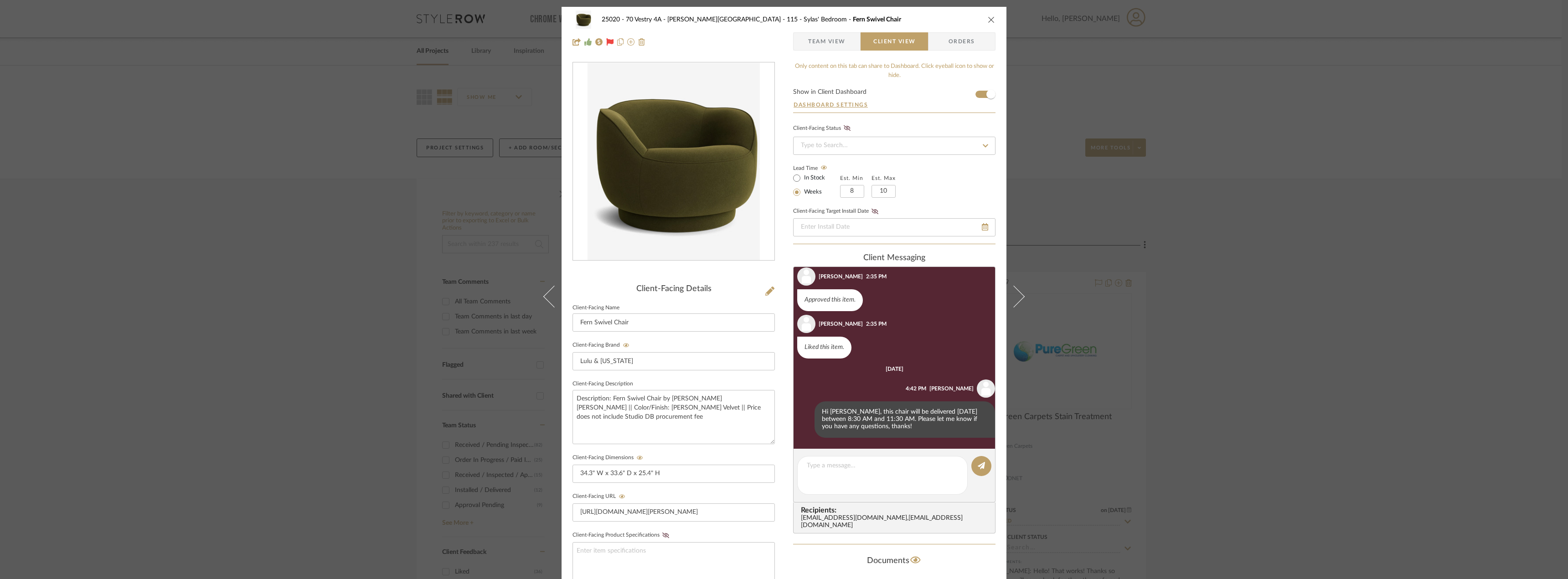
click at [1307, 336] on div "25020 - 70 Vestry 4A - [PERSON_NAME] 115 - [PERSON_NAME]' Bedroom Fern Swivel C…" at bounding box center [784, 290] width 1568 height 579
